Goal: Navigation & Orientation: Go to known website

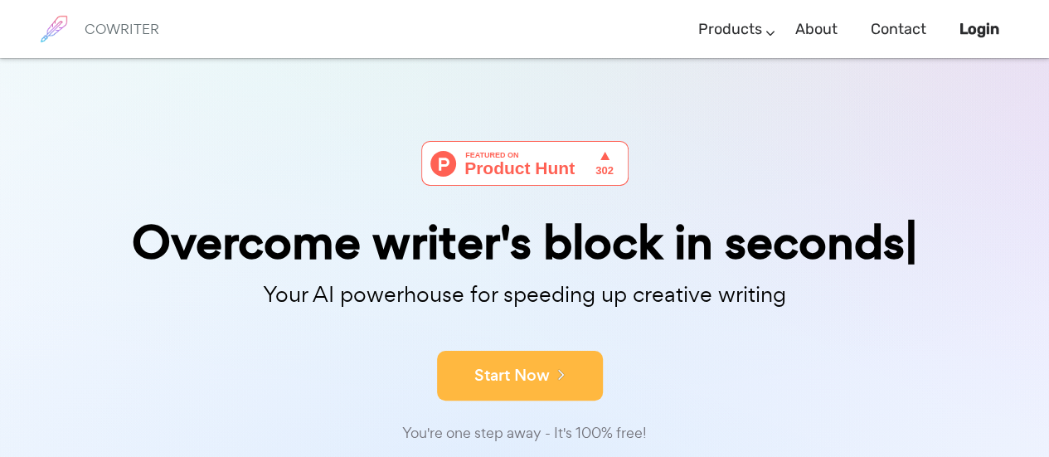
click at [557, 368] on icon at bounding box center [557, 374] width 15 height 18
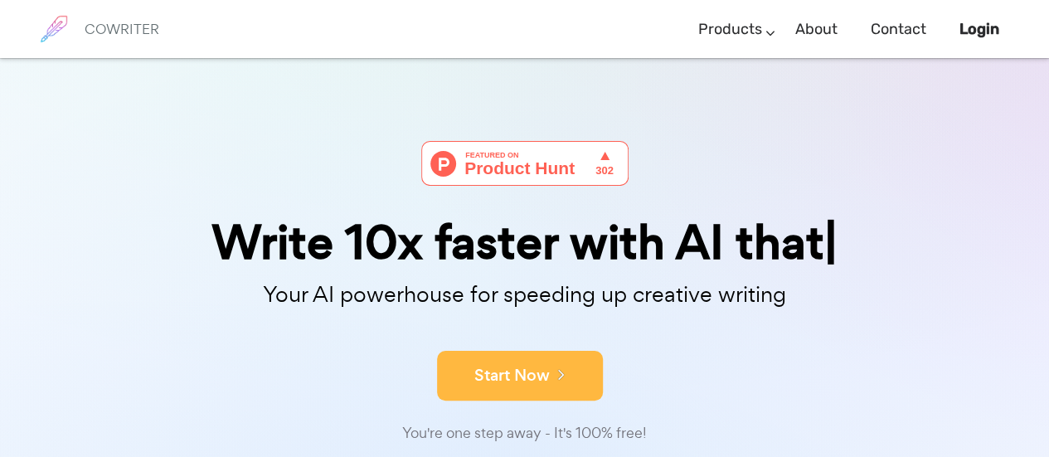
click at [544, 381] on button "Start Now" at bounding box center [520, 376] width 166 height 50
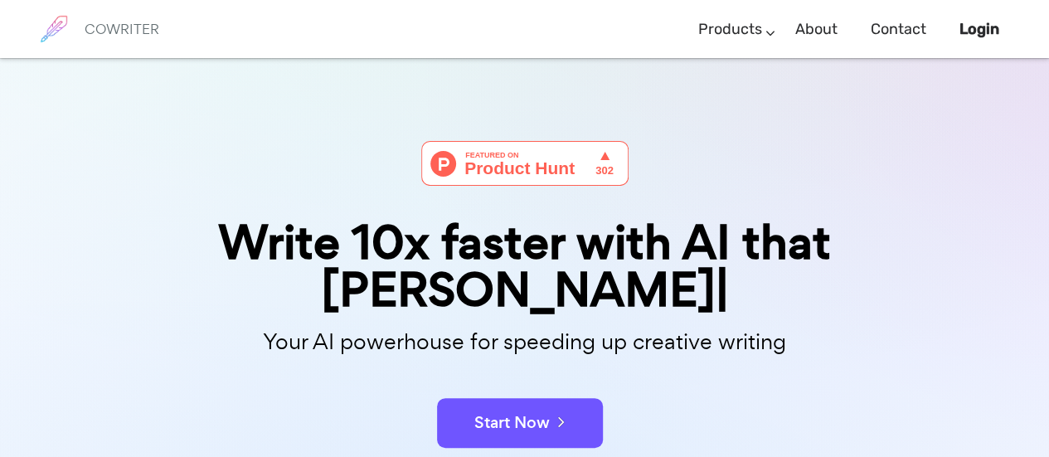
click at [542, 398] on button "Start Now" at bounding box center [520, 423] width 166 height 50
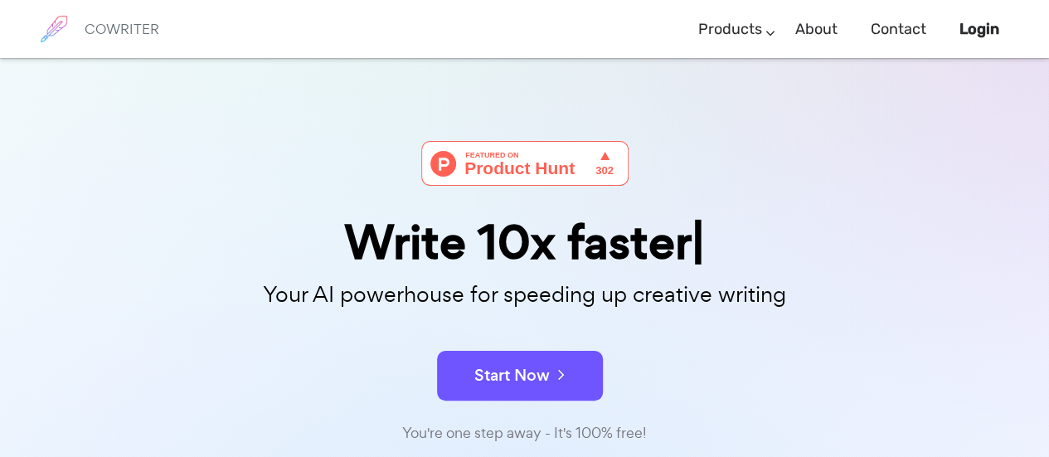
click at [542, 377] on button "Start Now" at bounding box center [520, 376] width 166 height 50
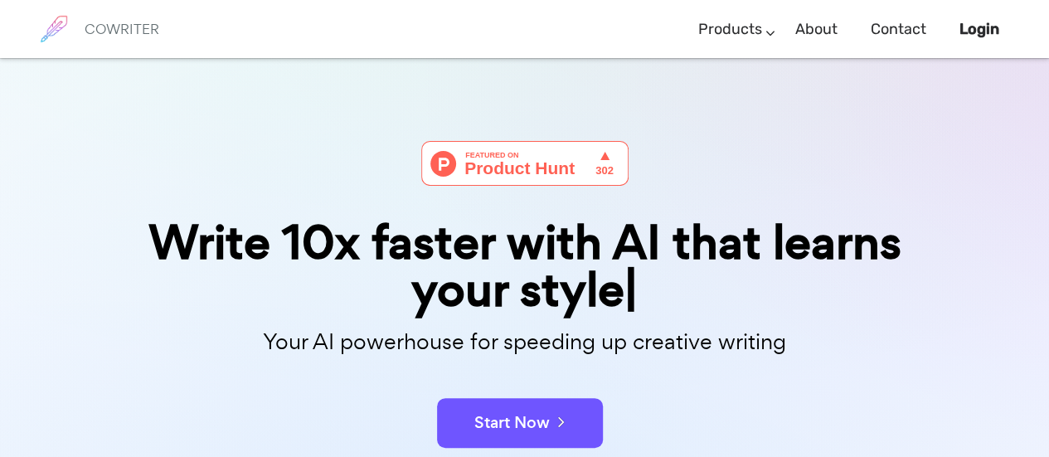
click at [50, 31] on img at bounding box center [53, 28] width 41 height 41
click at [129, 29] on h6 "COWRITER" at bounding box center [122, 29] width 75 height 15
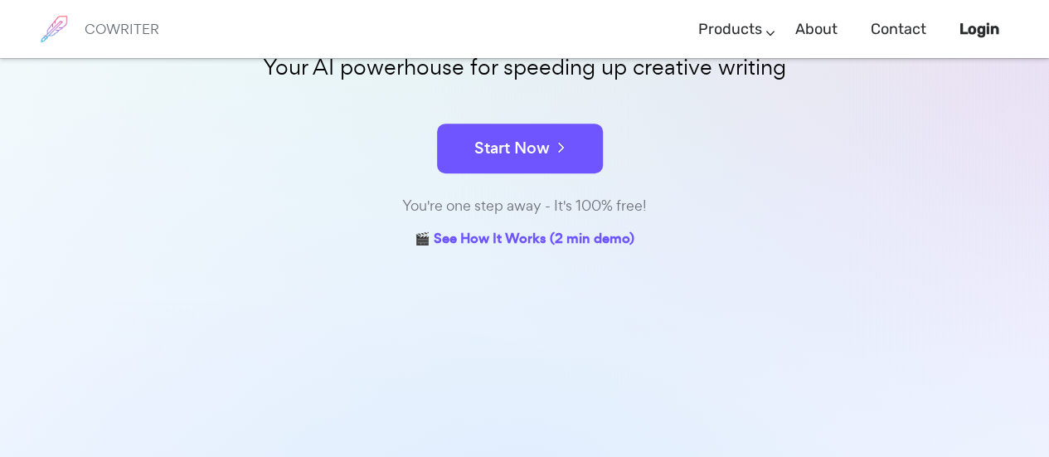
scroll to position [249, 0]
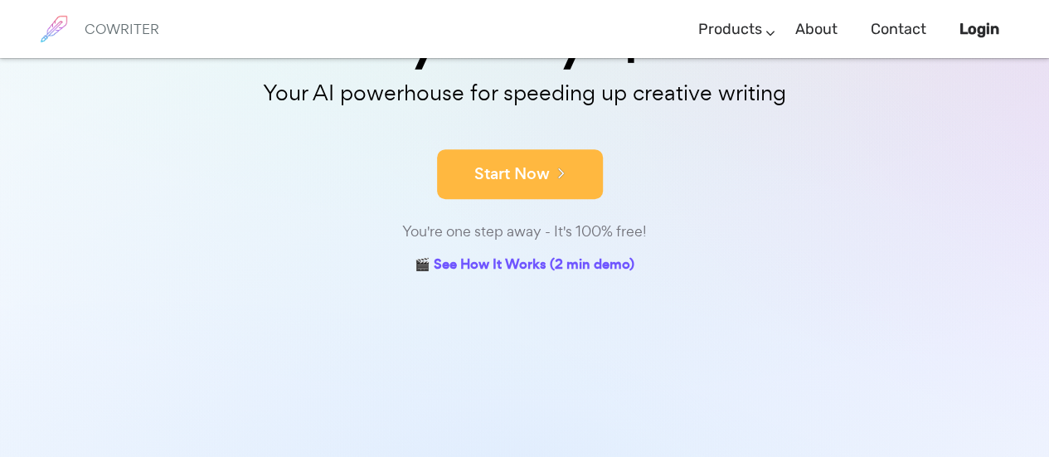
click at [556, 175] on icon at bounding box center [557, 172] width 15 height 18
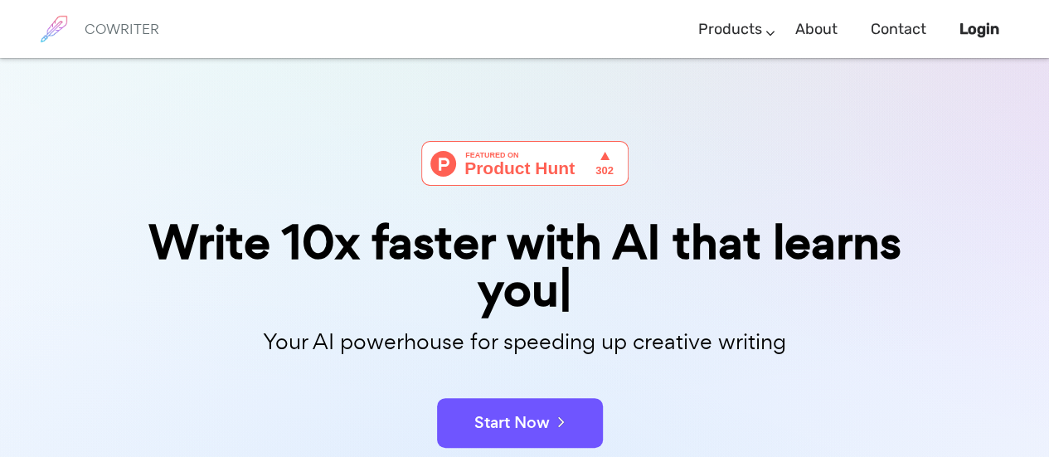
click at [541, 372] on div "Your AI powerhouse for speeding up creative writing" at bounding box center [525, 346] width 854 height 53
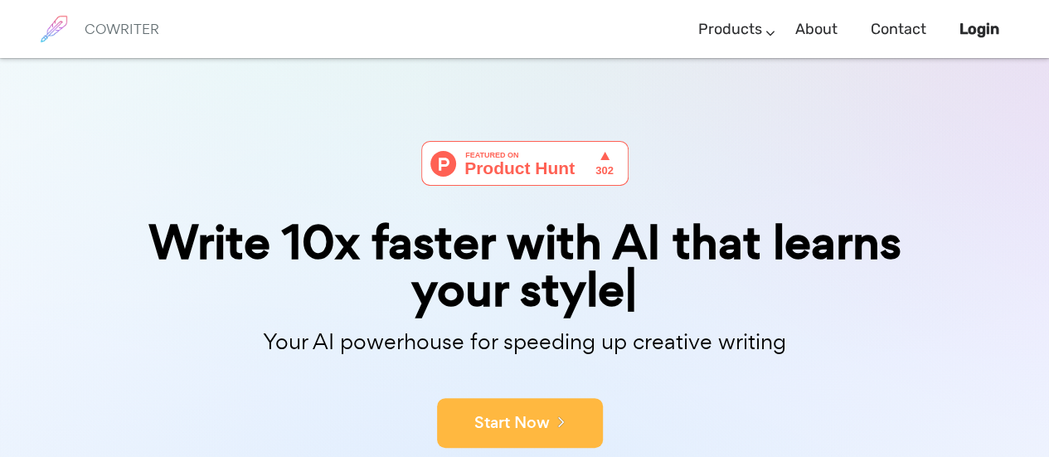
click at [532, 419] on button "Start Now" at bounding box center [520, 423] width 166 height 50
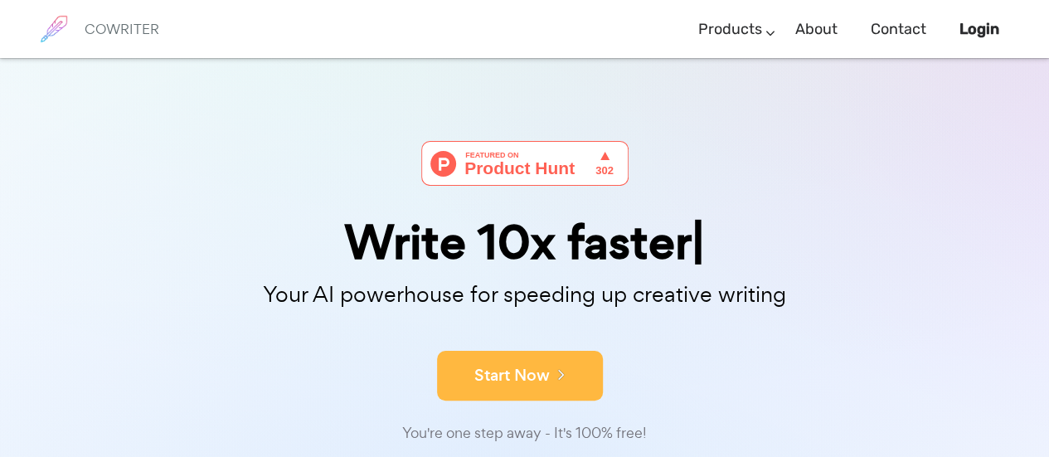
click at [542, 374] on button "Start Now" at bounding box center [520, 376] width 166 height 50
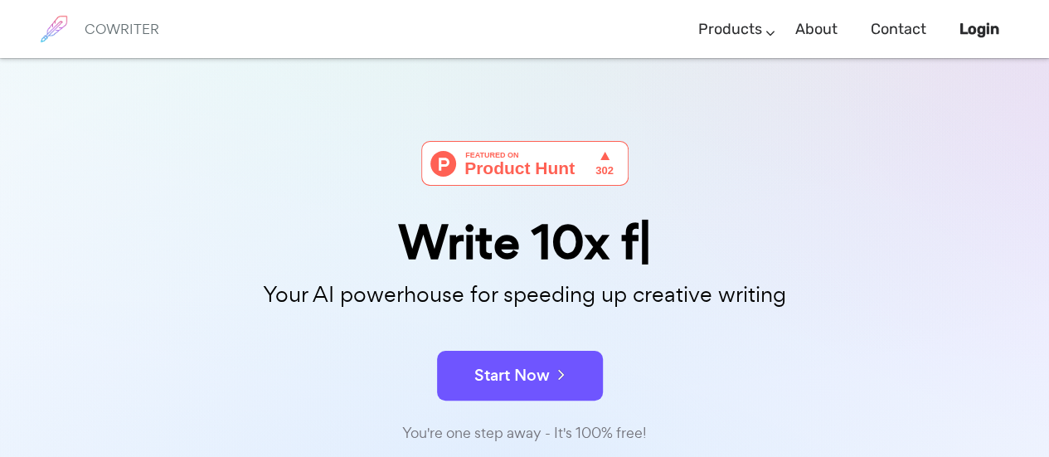
click at [542, 373] on button "Start Now" at bounding box center [520, 376] width 166 height 50
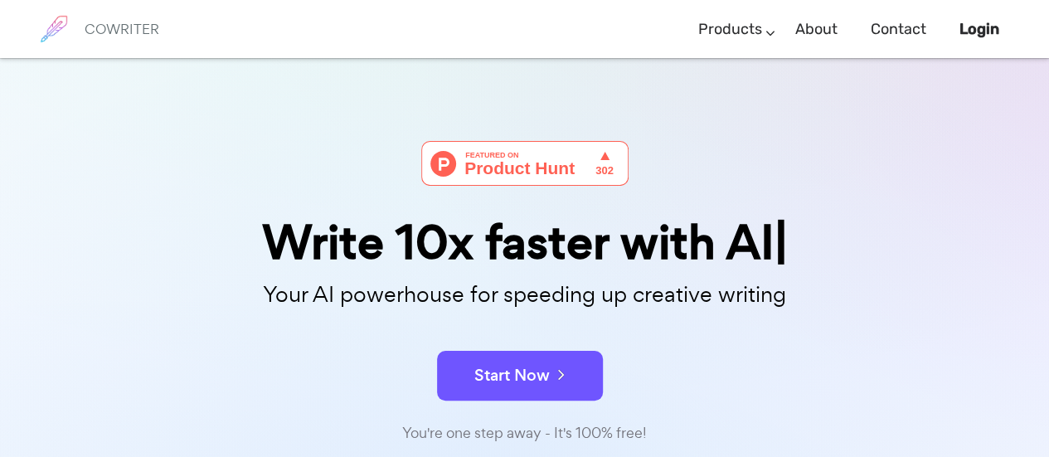
click at [532, 157] on img at bounding box center [524, 163] width 207 height 45
